Goal: Task Accomplishment & Management: Manage account settings

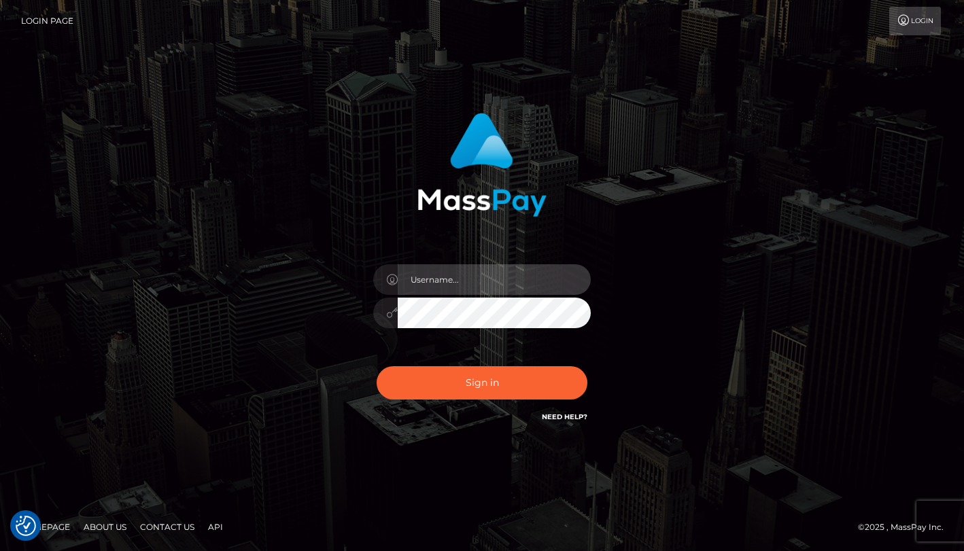
click at [454, 279] on input "text" at bounding box center [494, 279] width 193 height 31
type input "Drew Guizzetti"
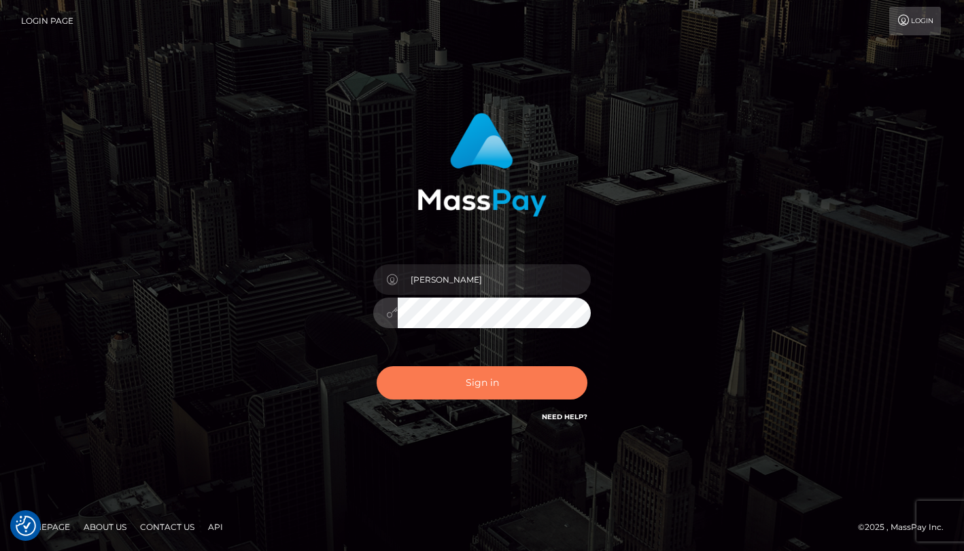
click at [485, 377] on button "Sign in" at bounding box center [482, 382] width 211 height 33
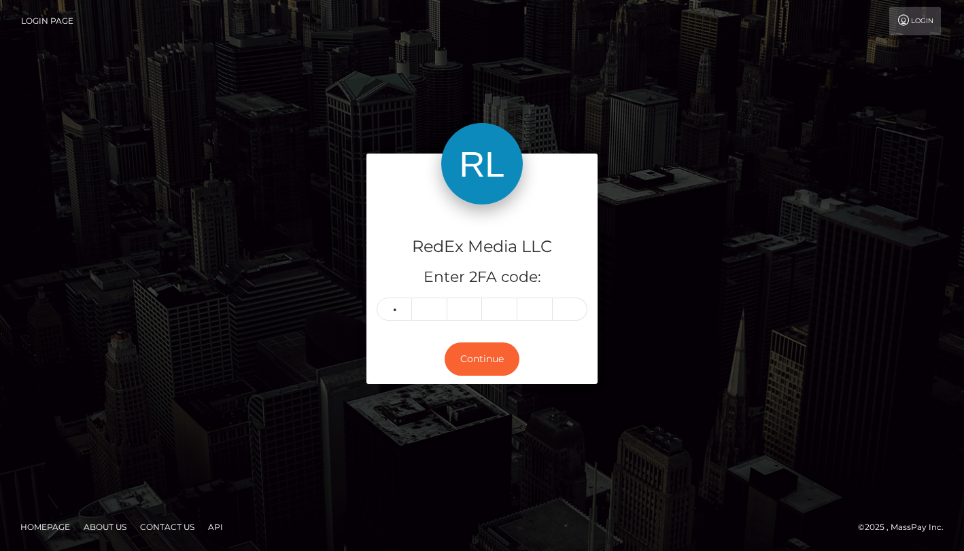
type input "8"
type input "2"
type input "1"
type input "8"
type input "2"
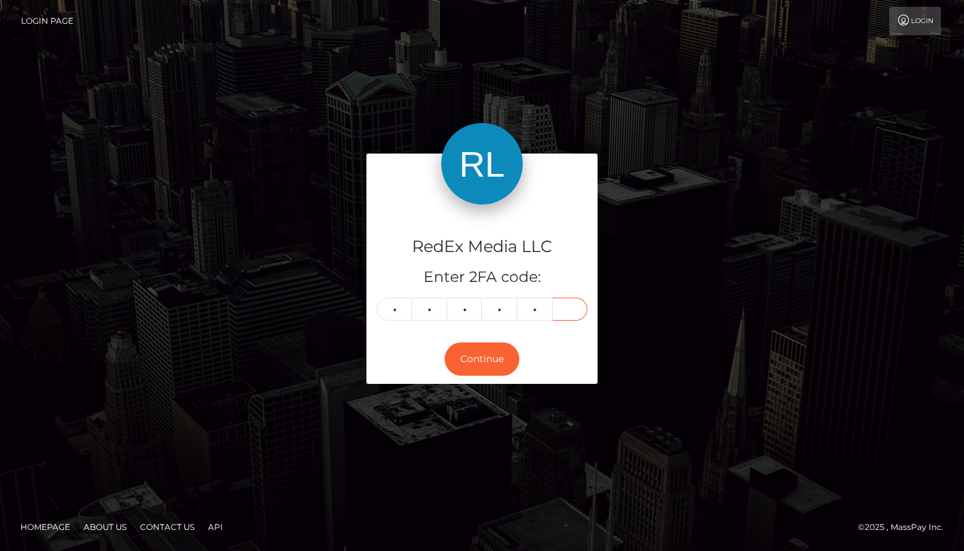
type input "3"
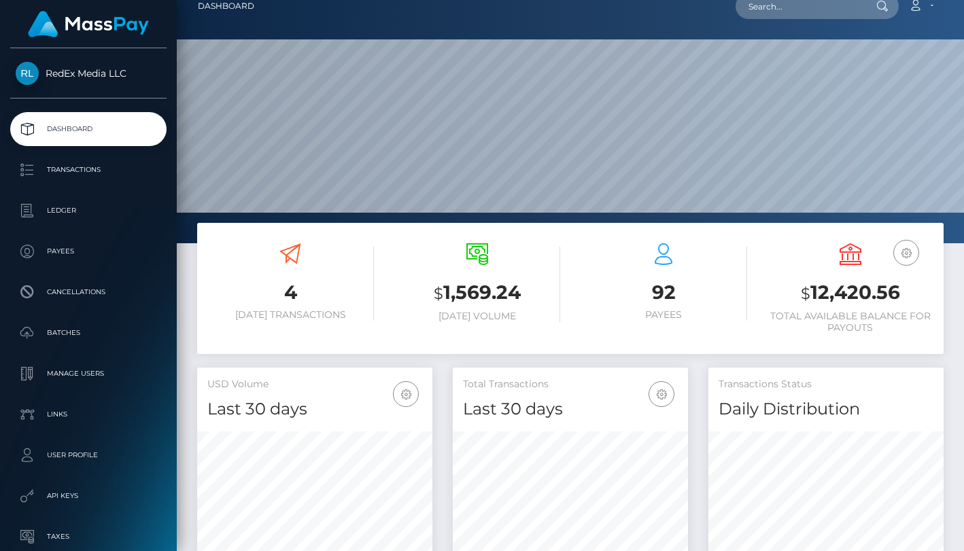
scroll to position [5, 0]
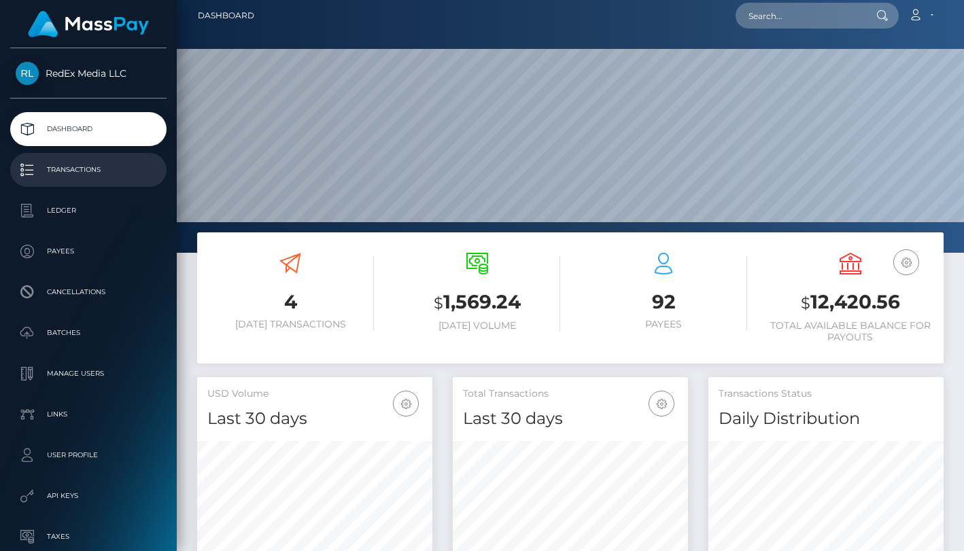
click at [87, 174] on p "Transactions" at bounding box center [88, 170] width 145 height 20
